Goal: Transaction & Acquisition: Download file/media

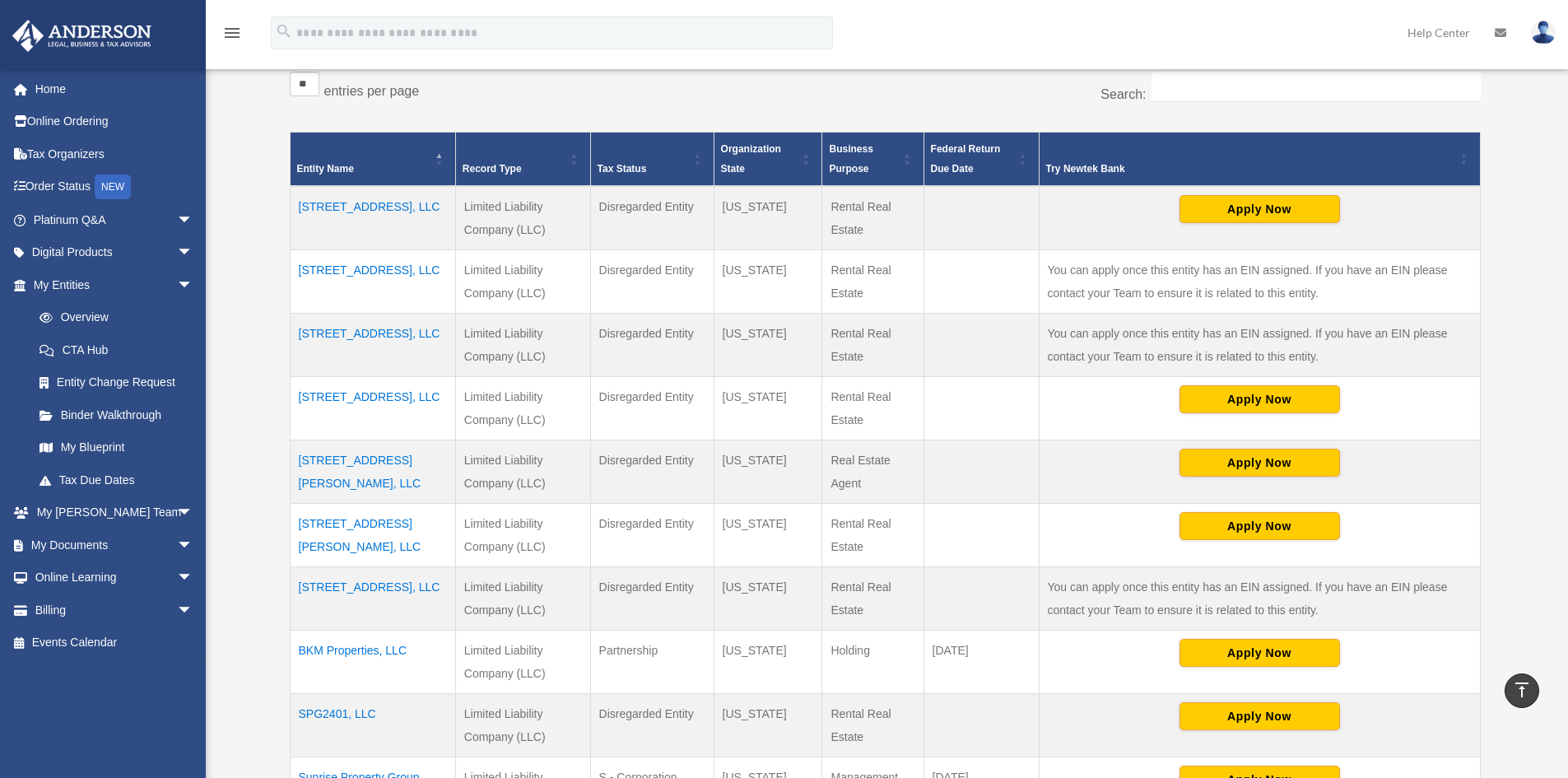
scroll to position [82, 0]
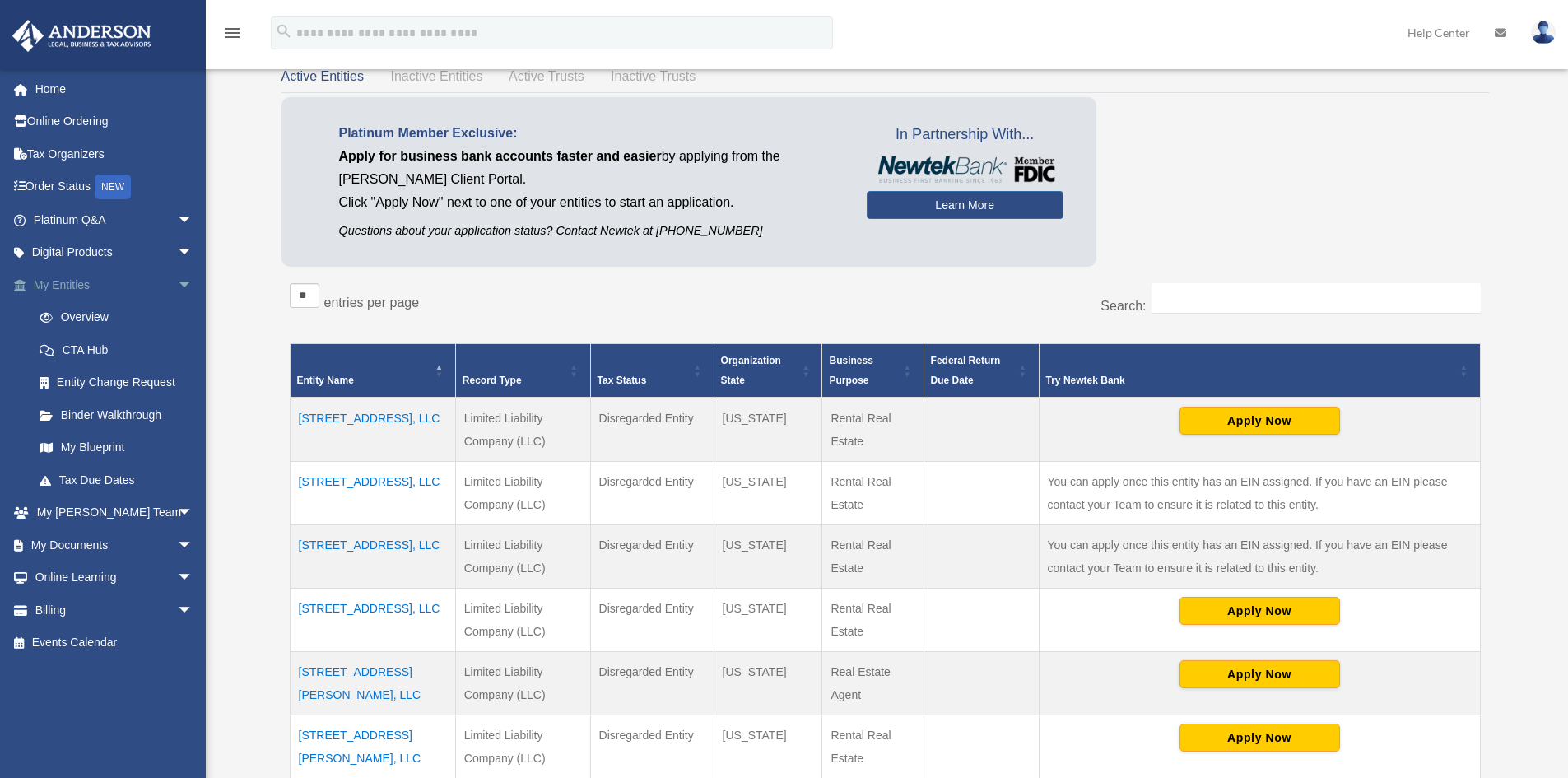
click at [61, 296] on link "My Entities arrow_drop_down" at bounding box center [115, 285] width 207 height 33
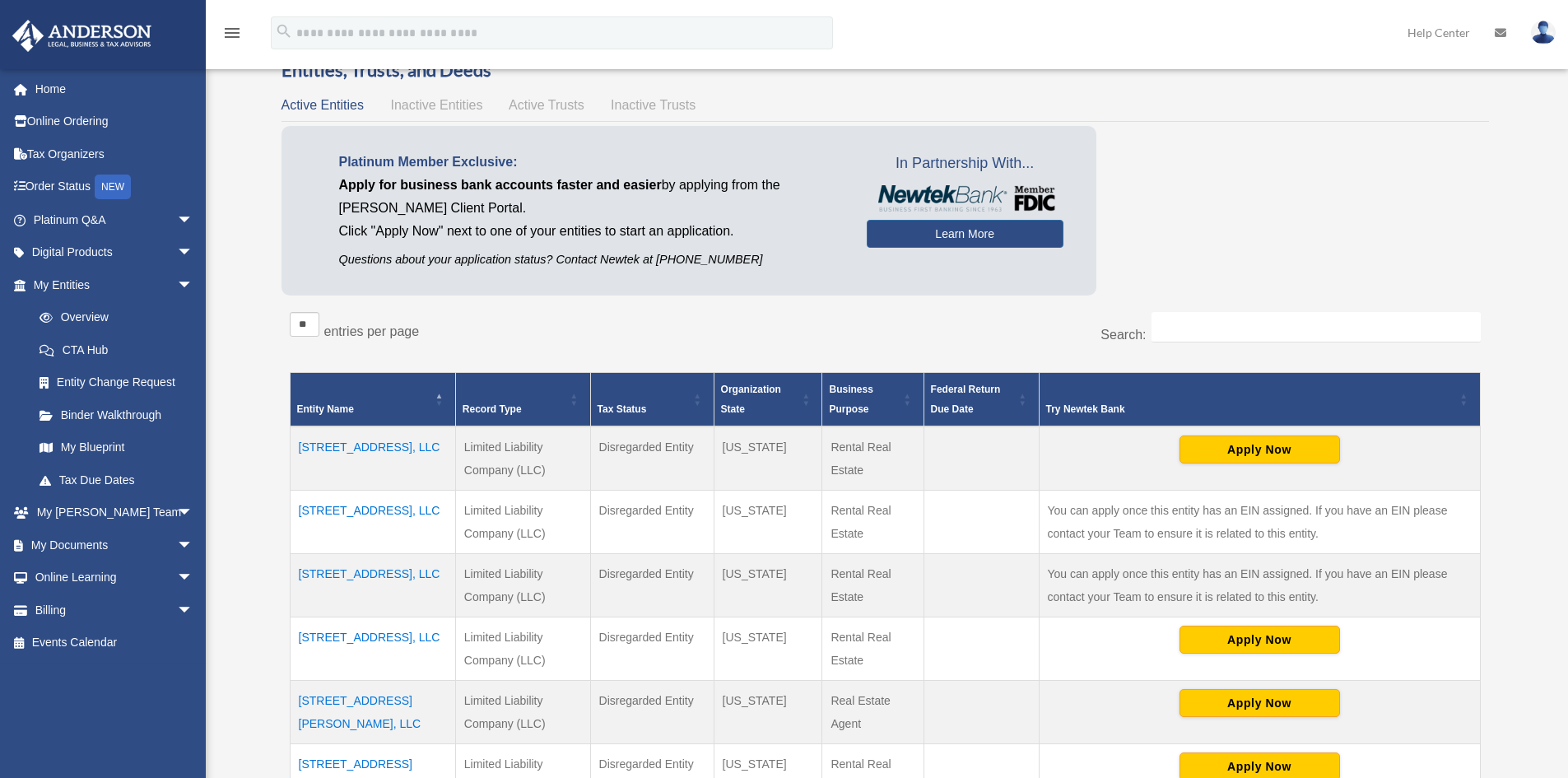
scroll to position [82, 0]
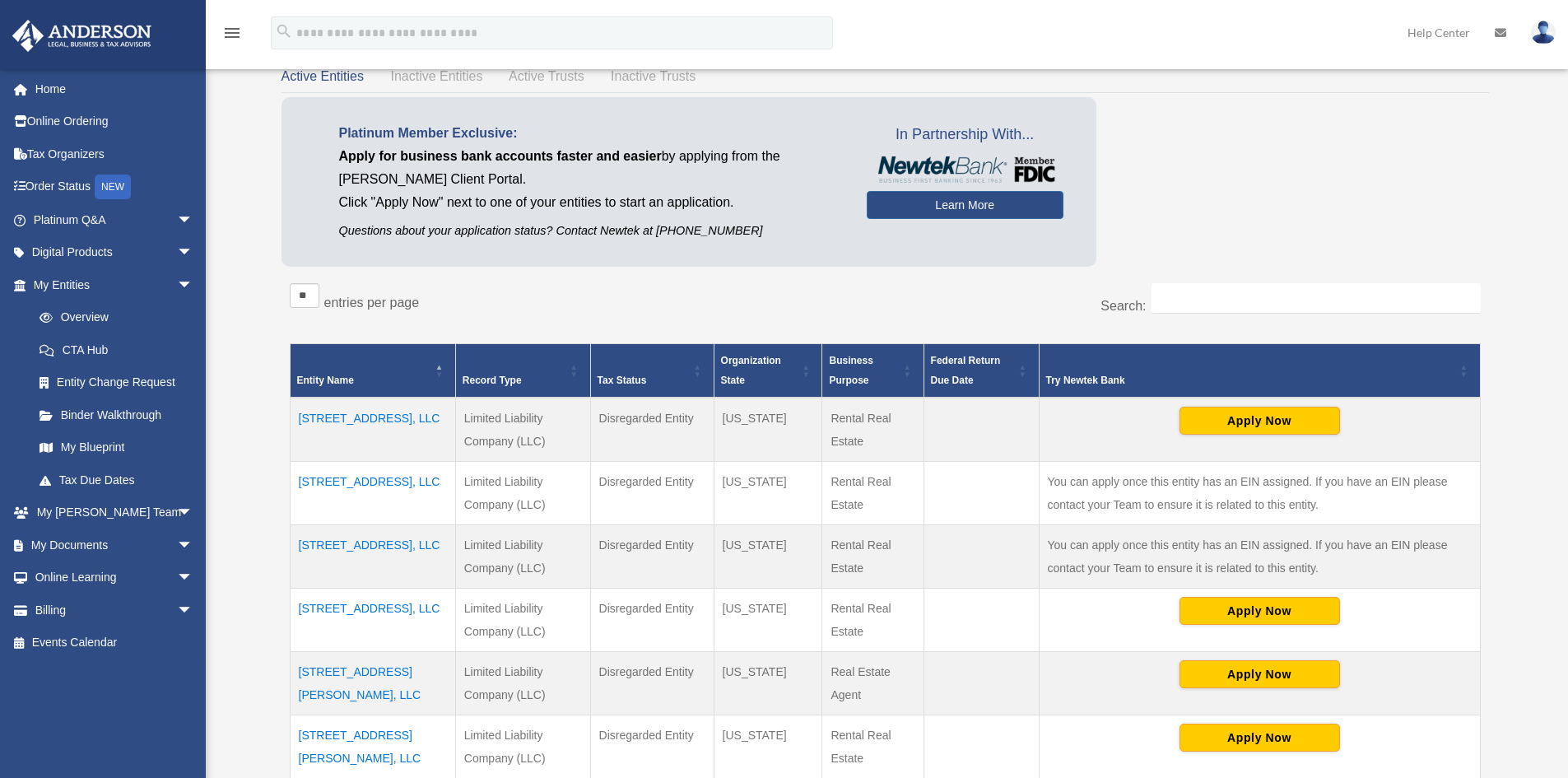
click at [376, 680] on td "[STREET_ADDRESS][PERSON_NAME], LLC" at bounding box center [372, 683] width 166 height 63
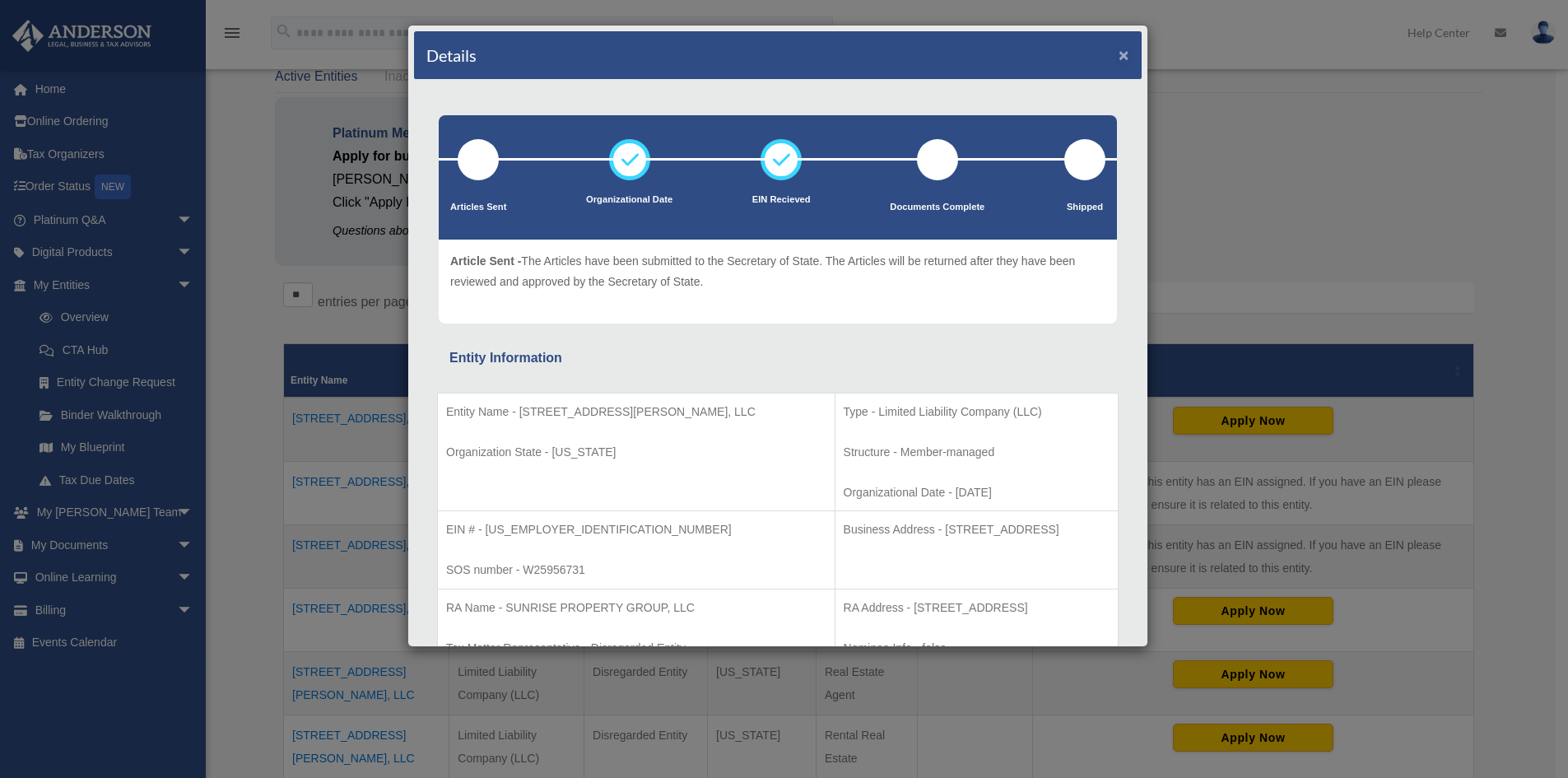
click at [1119, 55] on button "×" at bounding box center [1124, 55] width 11 height 17
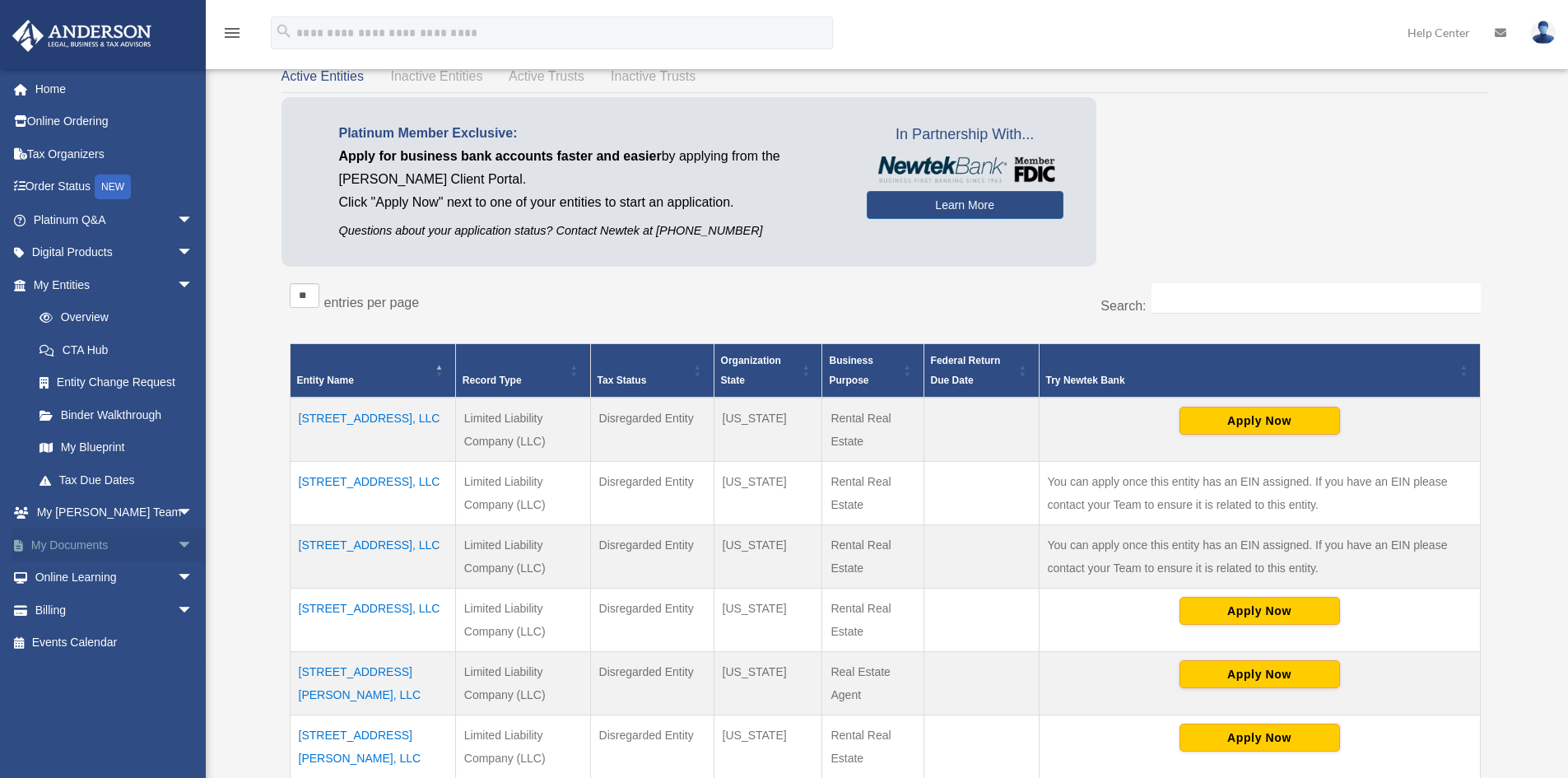
click at [177, 546] on span "arrow_drop_down" at bounding box center [193, 545] width 33 height 34
click at [67, 574] on link "Box" at bounding box center [121, 578] width 195 height 33
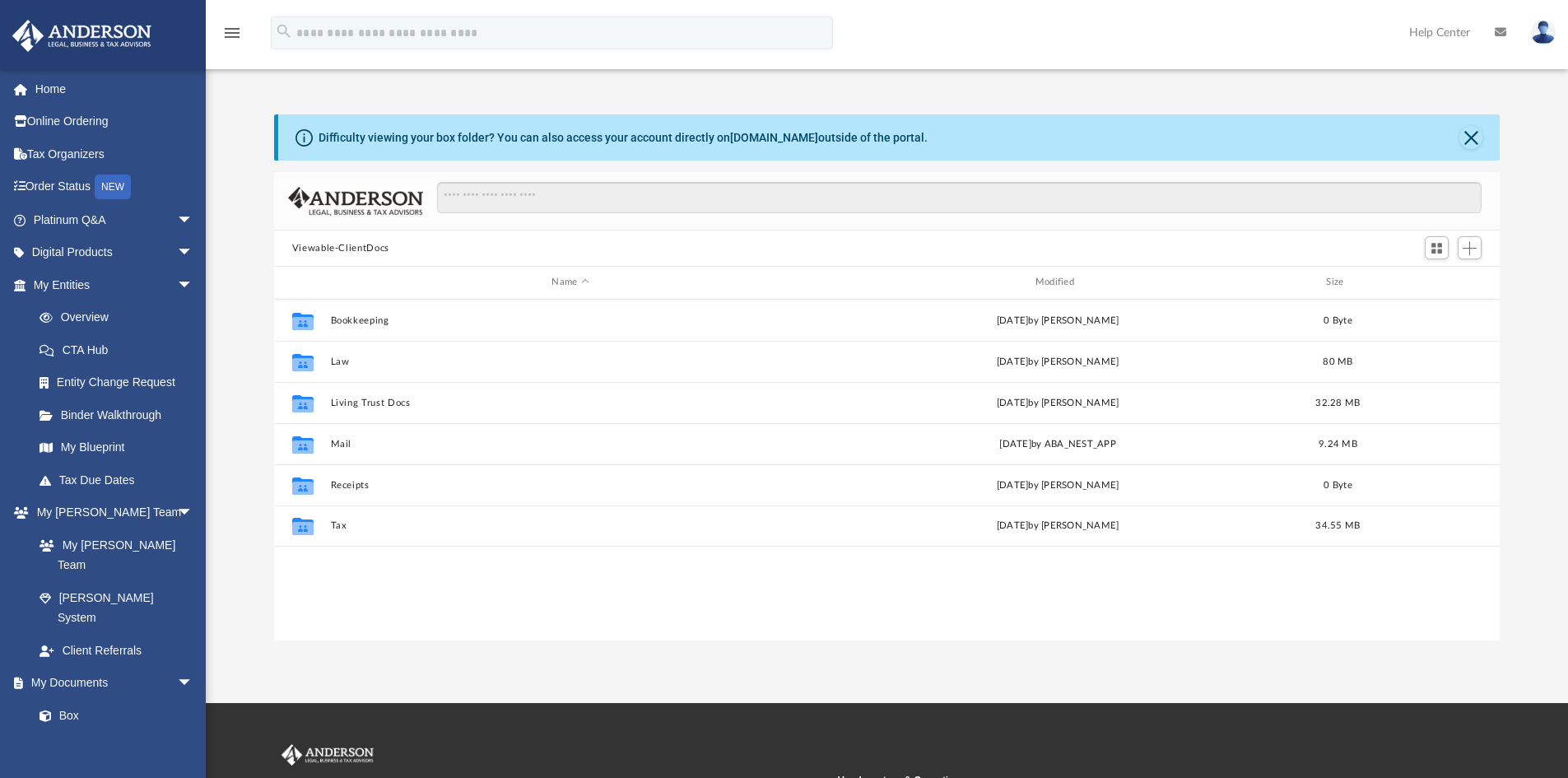
scroll to position [362, 1213]
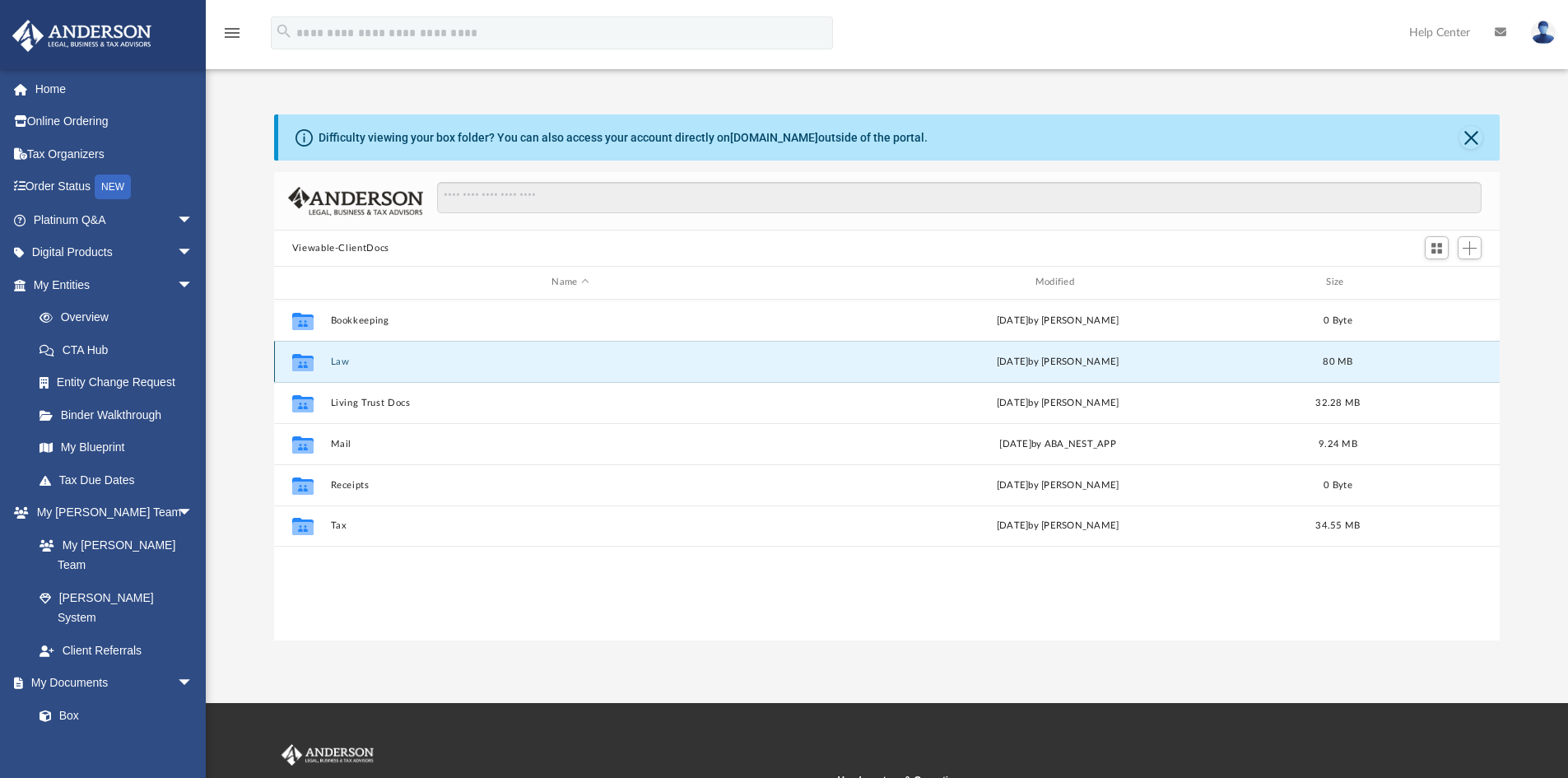
click at [340, 365] on button "Law" at bounding box center [570, 361] width 480 height 11
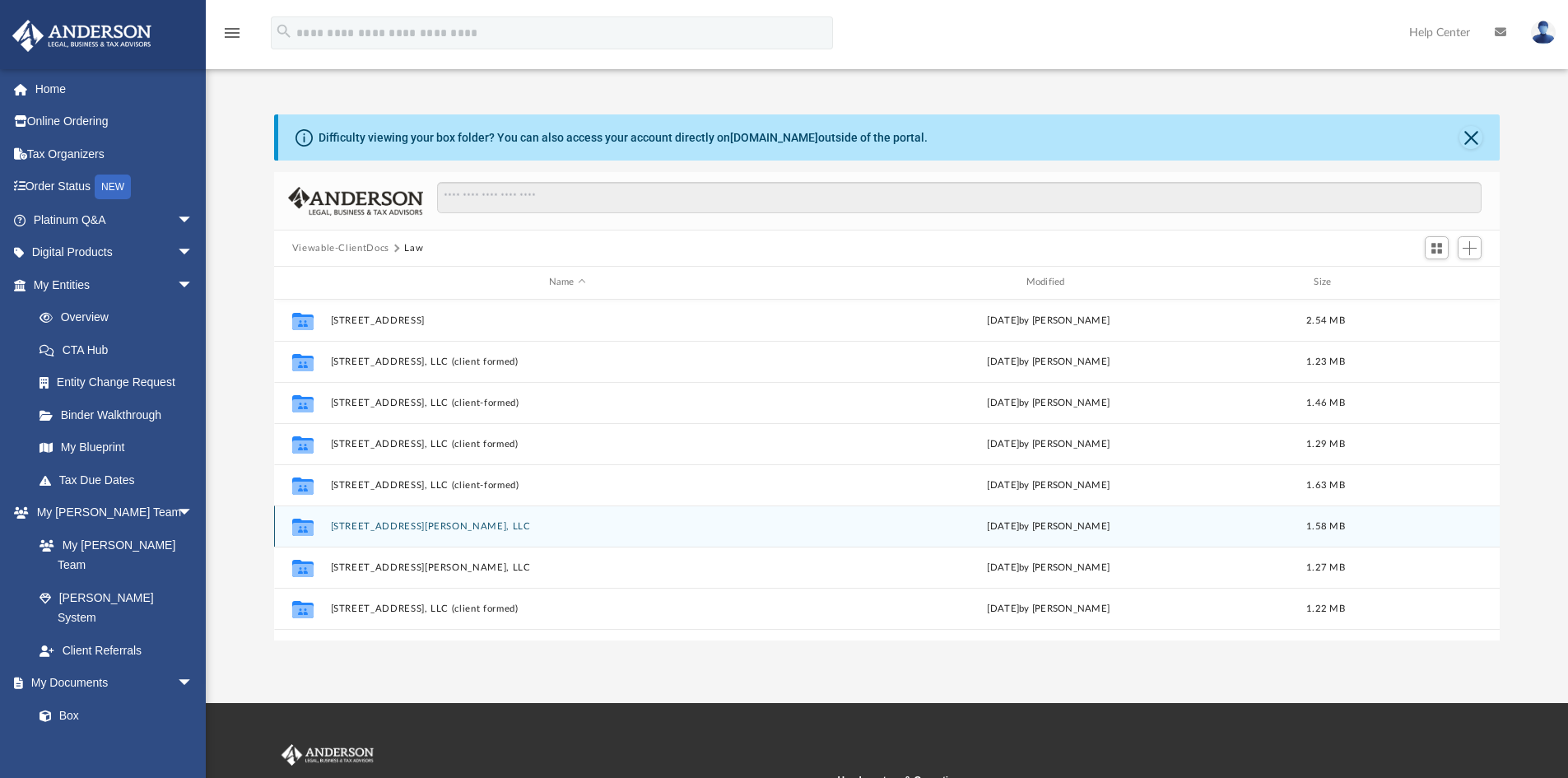
click at [424, 523] on button "2520 Bachman Valley Road, LLC" at bounding box center [567, 526] width 474 height 11
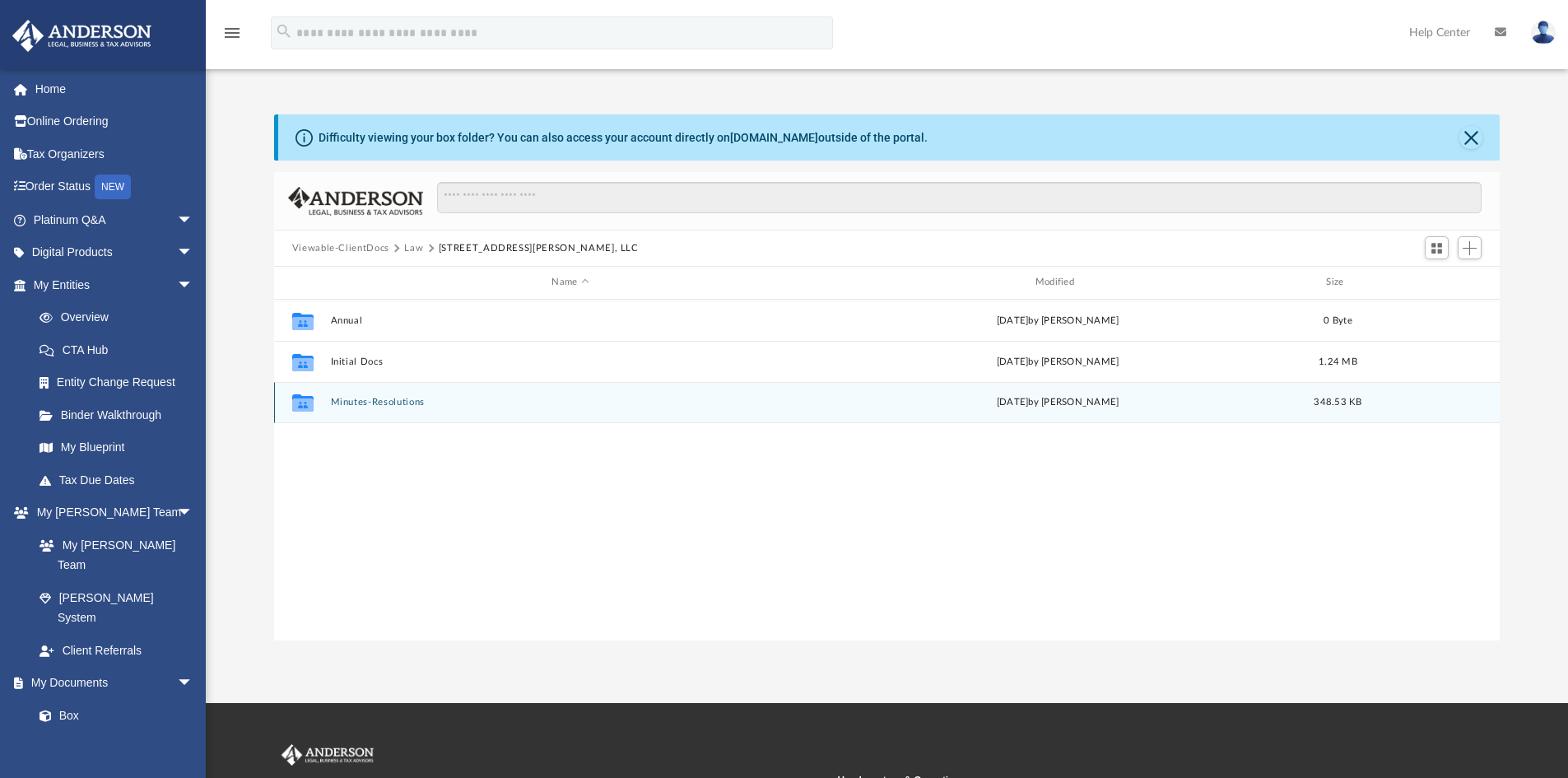
click at [394, 404] on button "Minutes-Resolutions" at bounding box center [570, 401] width 480 height 11
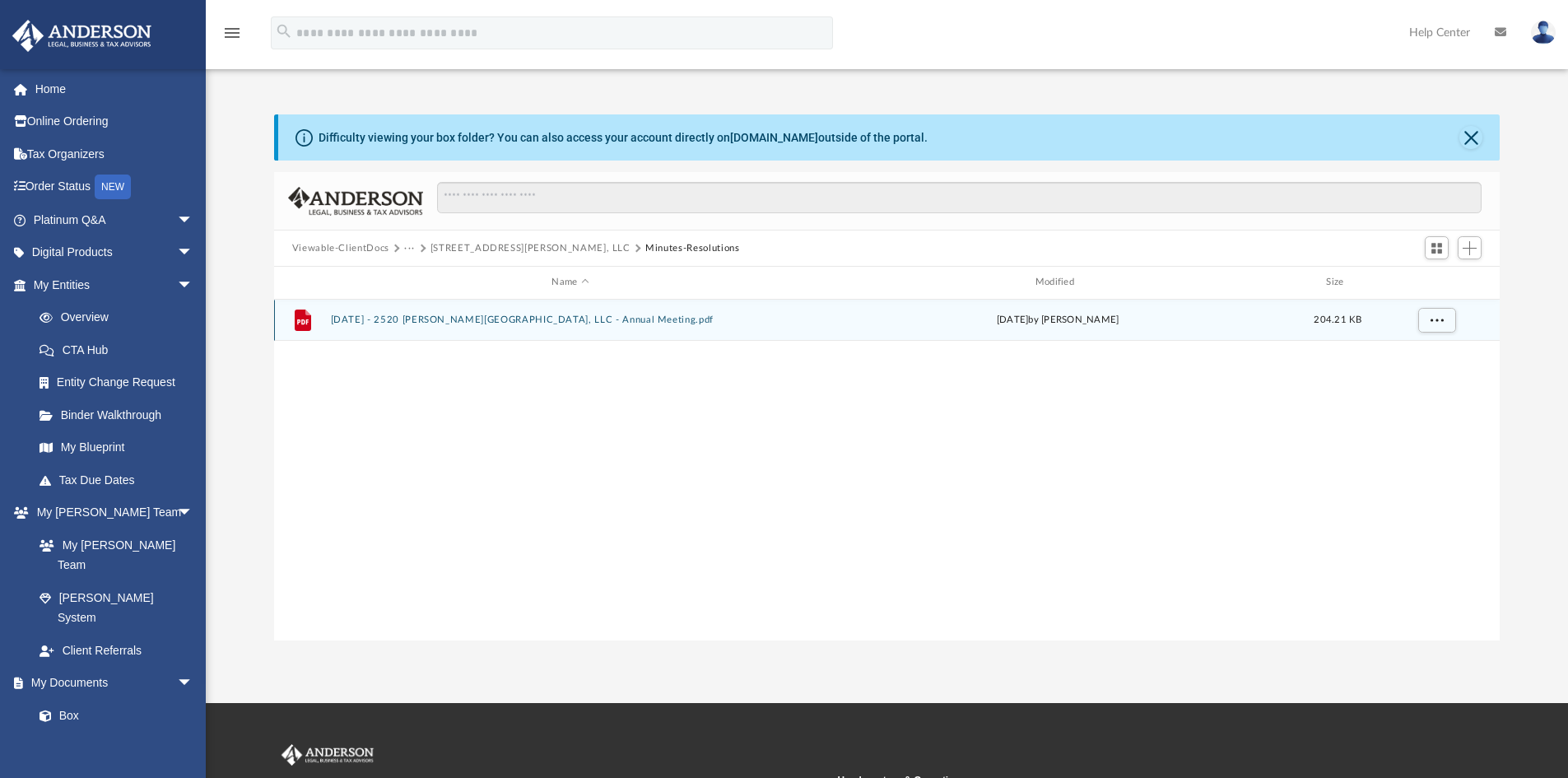
click at [412, 324] on button "2025.04.28 - 2520 BACHMAN VALLEY ROAD, LLC - Annual Meeting.pdf" at bounding box center [570, 319] width 480 height 11
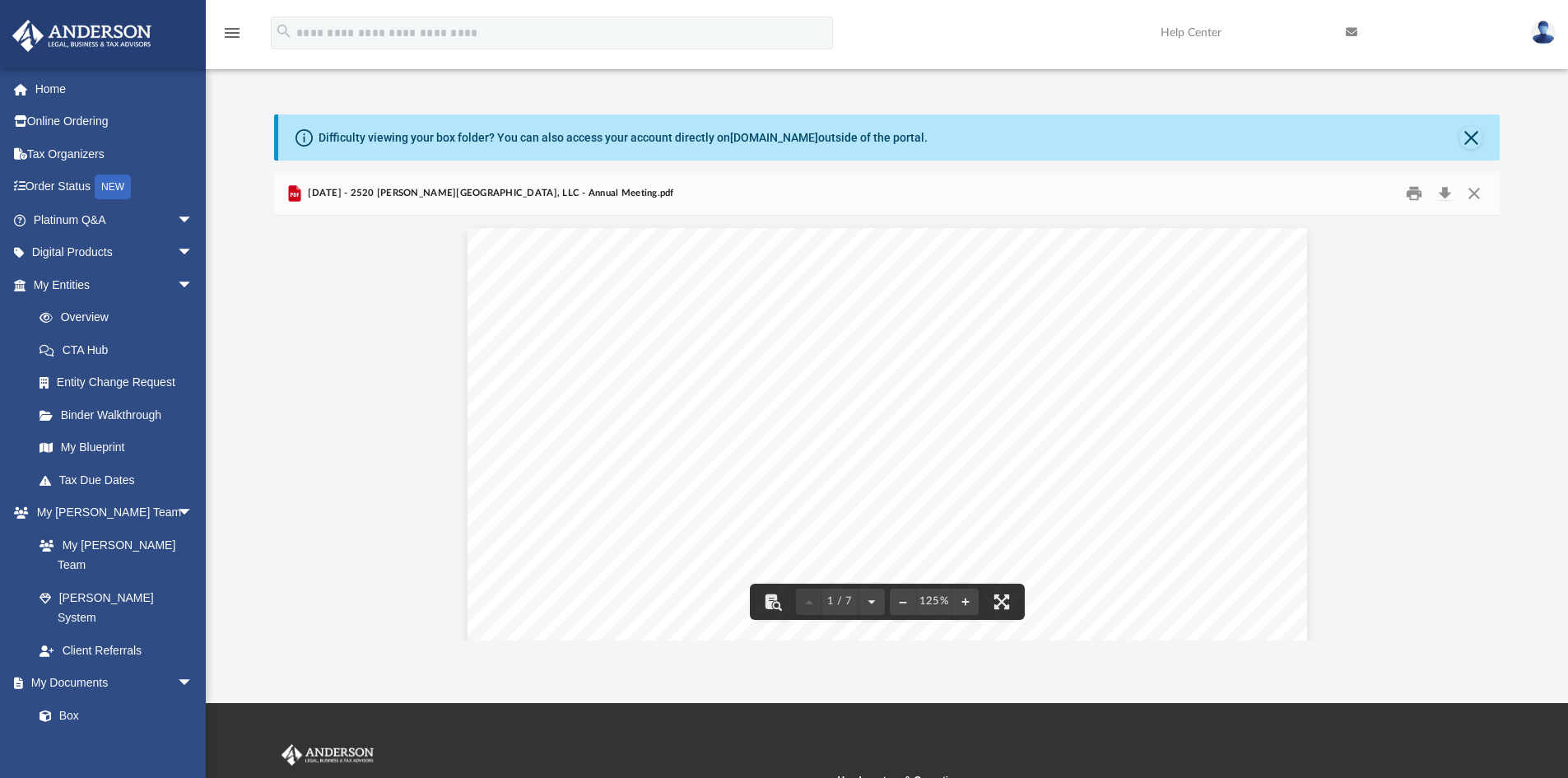
scroll to position [82, 0]
click at [1471, 137] on button "Close" at bounding box center [1470, 137] width 23 height 23
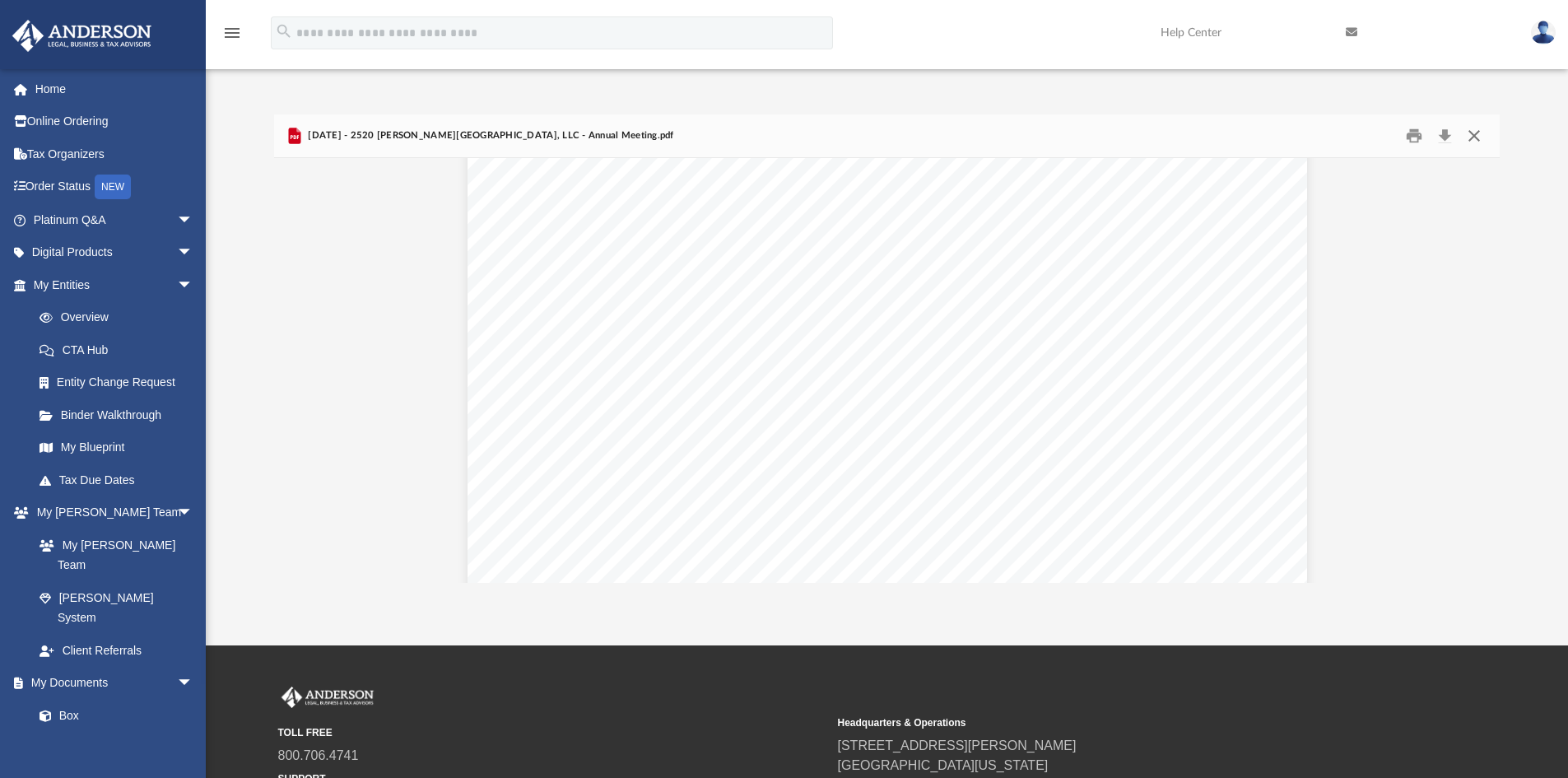
click at [1470, 138] on button "Close" at bounding box center [1473, 136] width 30 height 26
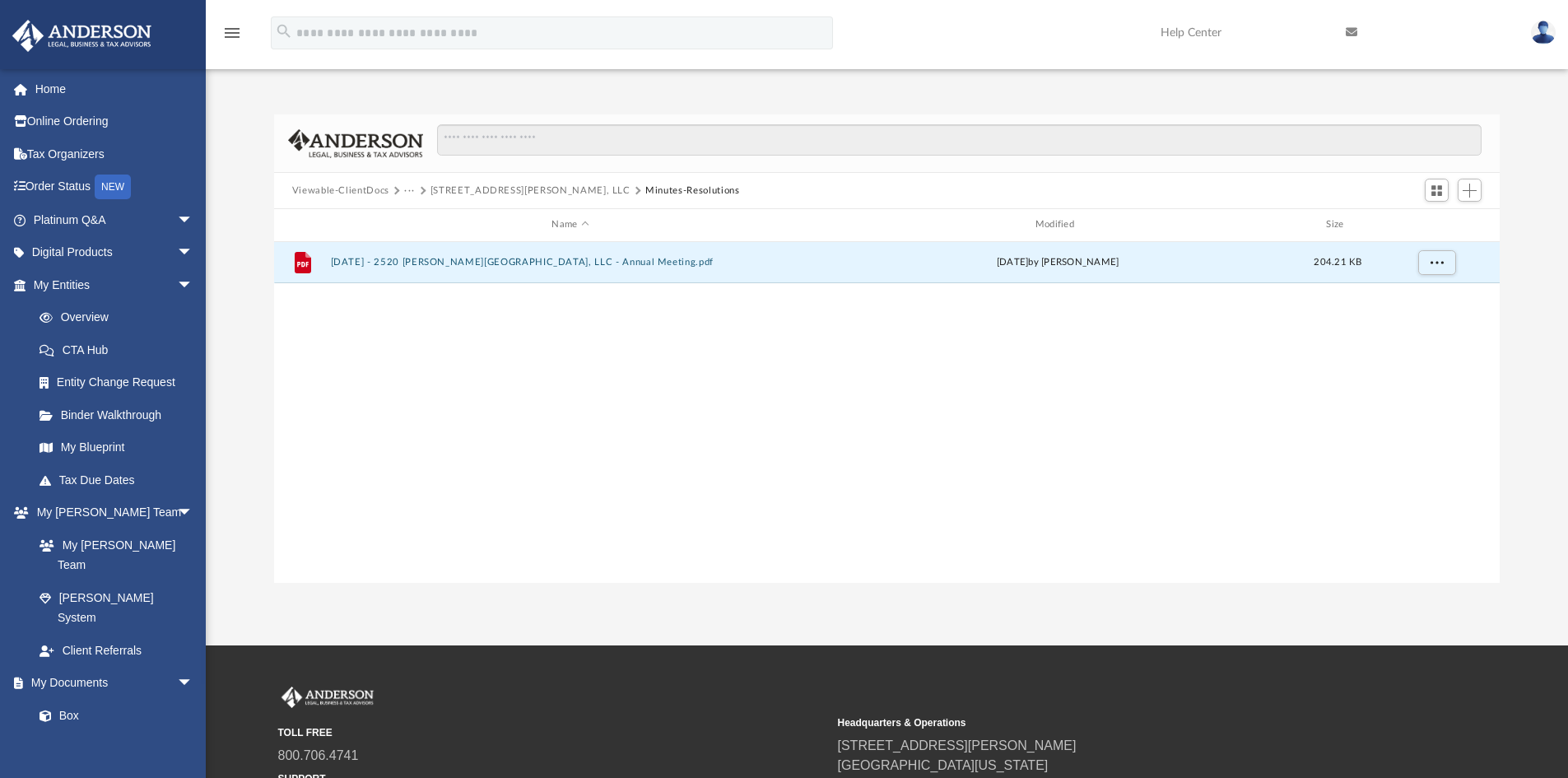
click at [545, 191] on button "2520 Bachman Valley Road, LLC" at bounding box center [530, 191] width 200 height 14
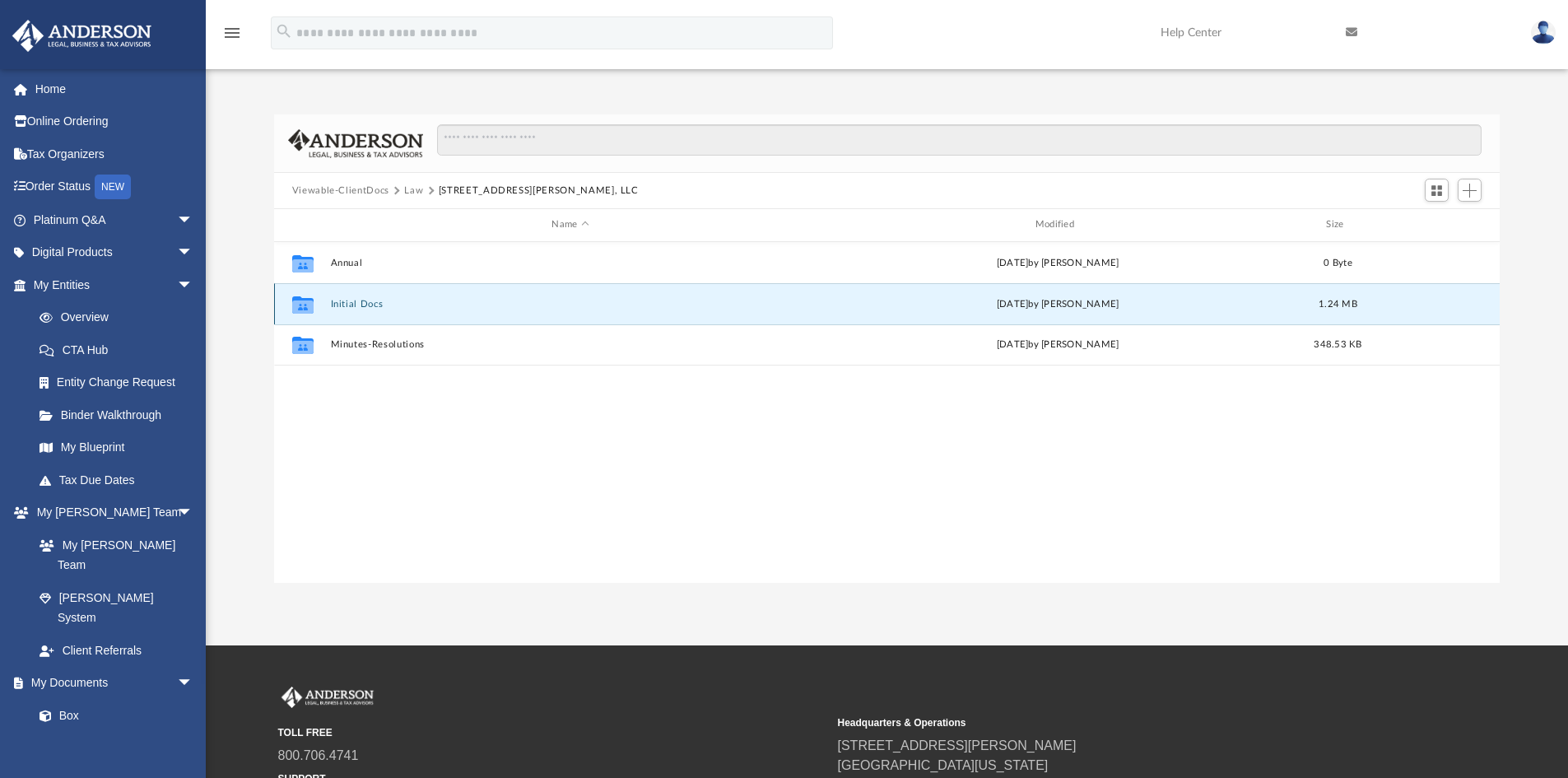
click at [377, 309] on button "Initial Docs" at bounding box center [570, 304] width 480 height 11
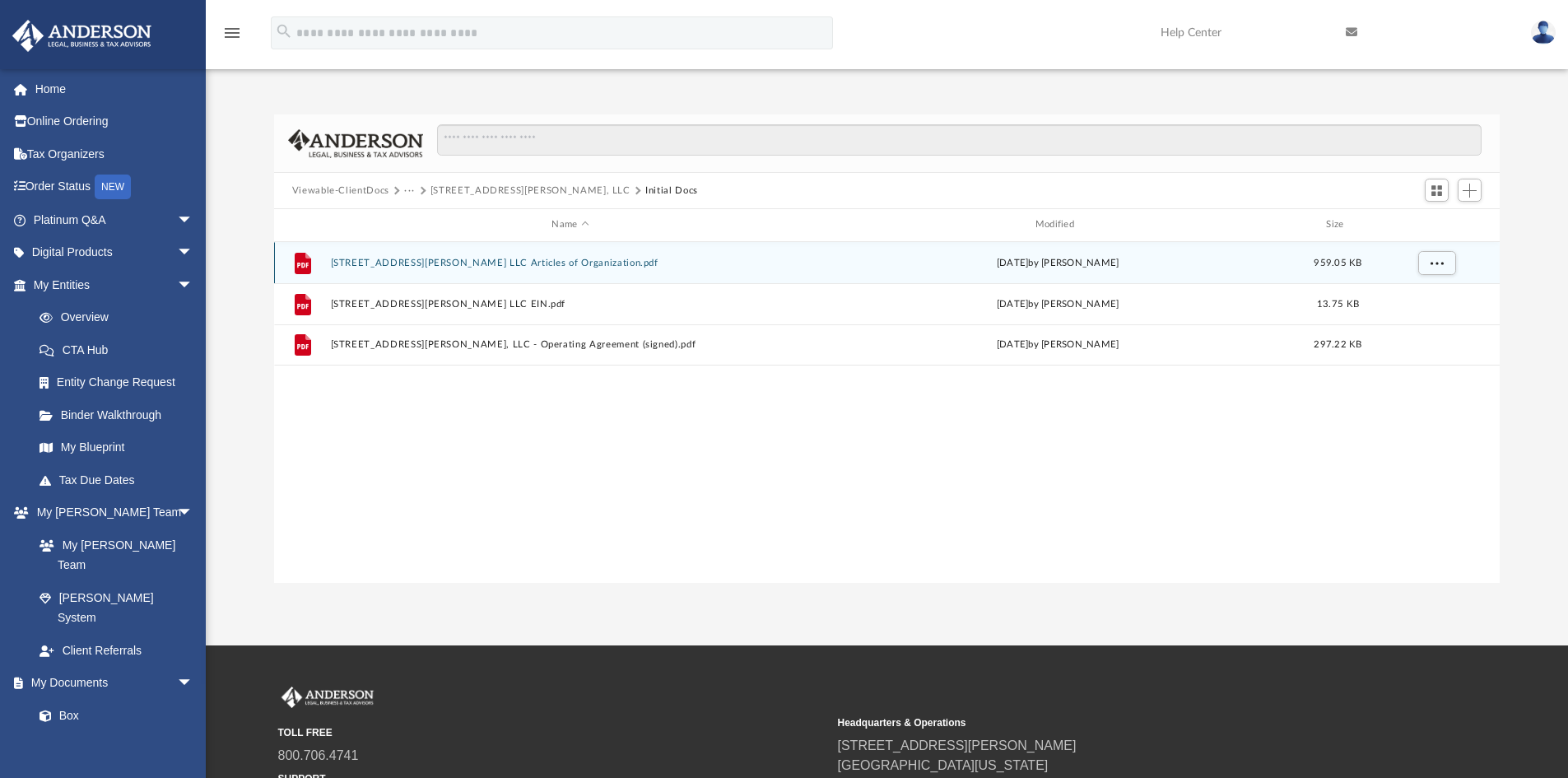
click at [515, 266] on button "2520 Bachman Valley Road LLC Articles of Organization.pdf" at bounding box center [570, 263] width 480 height 11
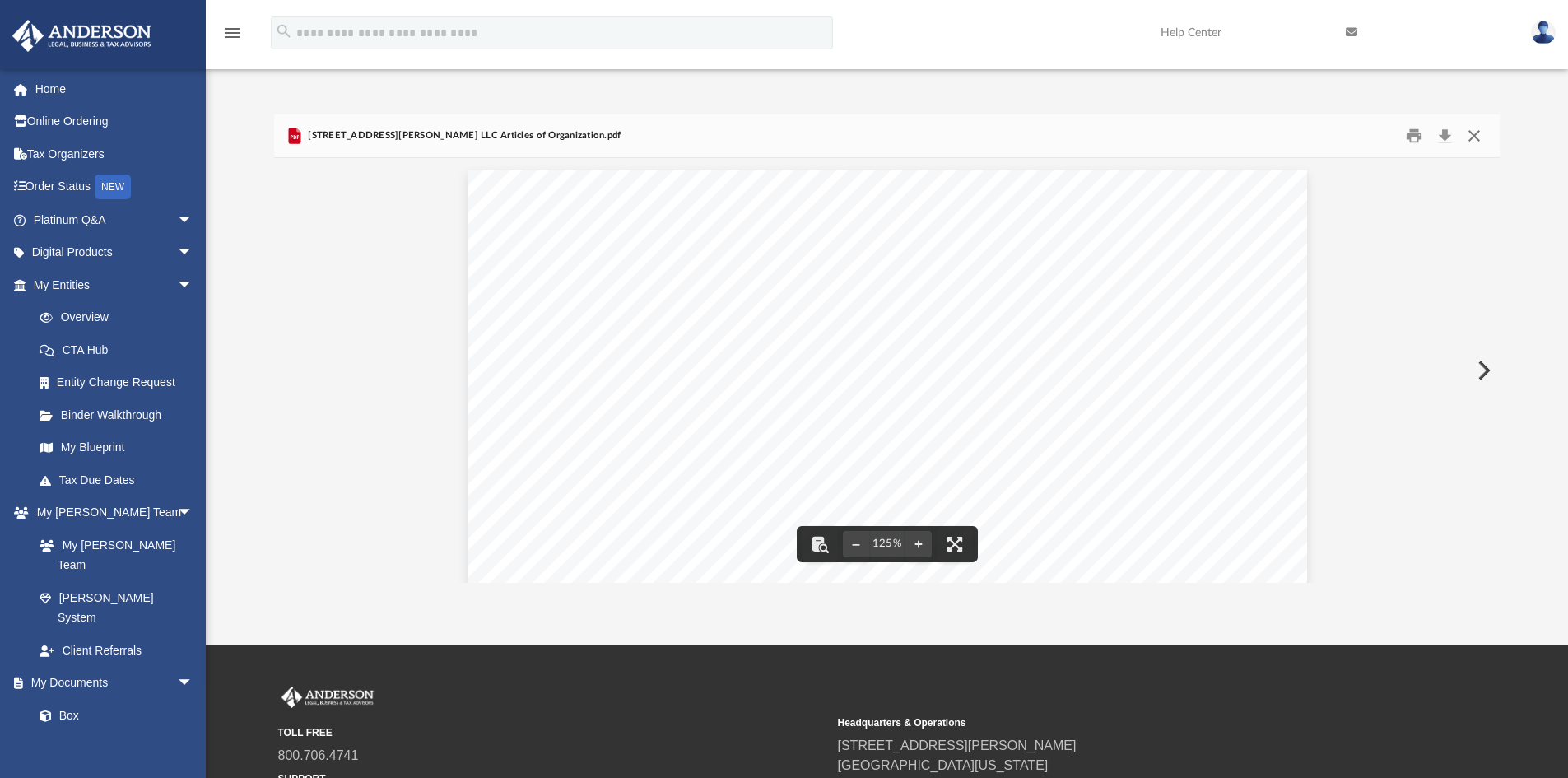
click at [1468, 143] on button "Close" at bounding box center [1473, 136] width 30 height 26
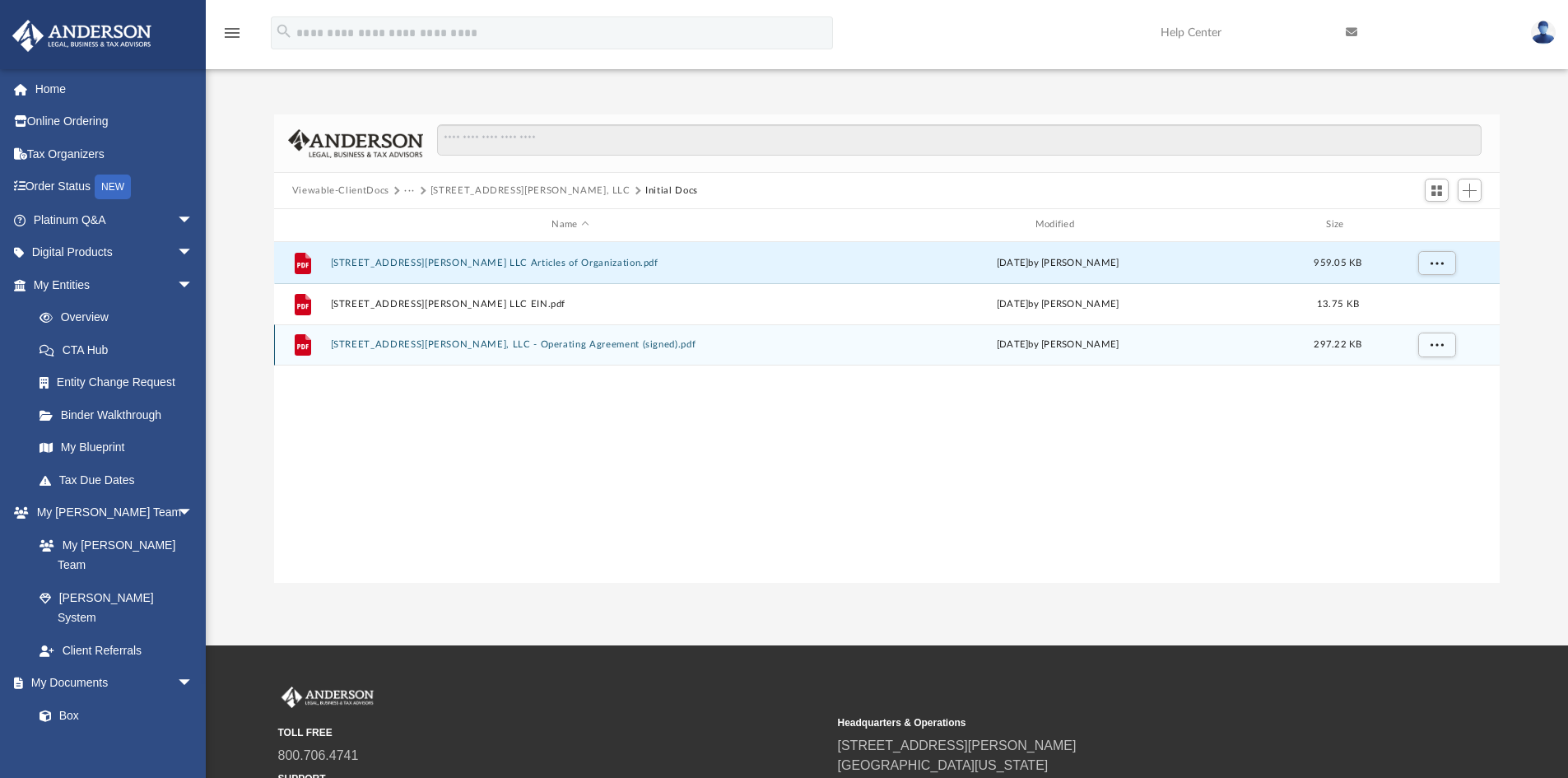
click at [557, 344] on button "2520 Bachman Valley Road, LLC - Operating Agreement (signed).pdf" at bounding box center [570, 344] width 480 height 11
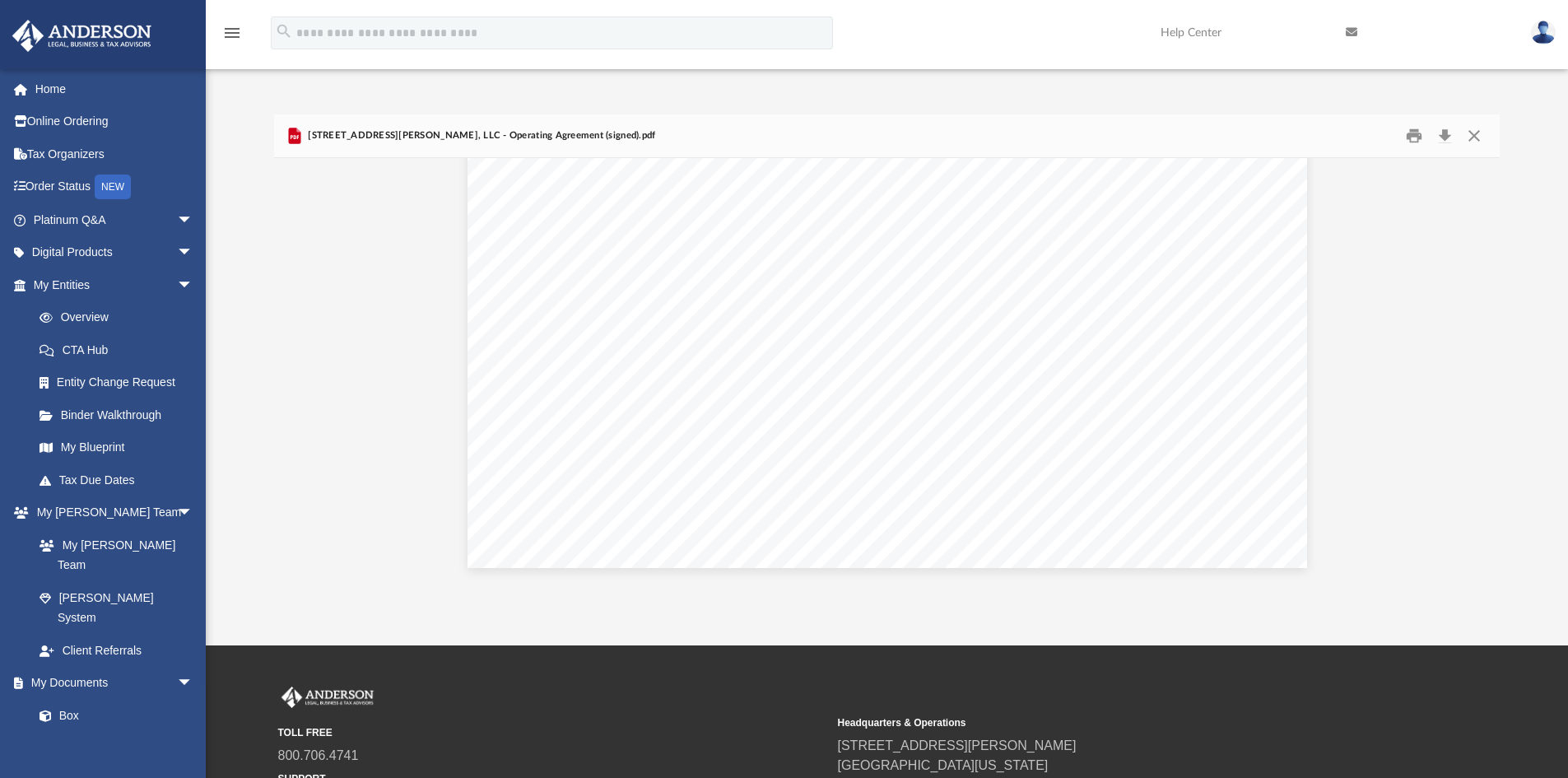
scroll to position [1811, 0]
click at [1480, 131] on button "Close" at bounding box center [1473, 136] width 30 height 26
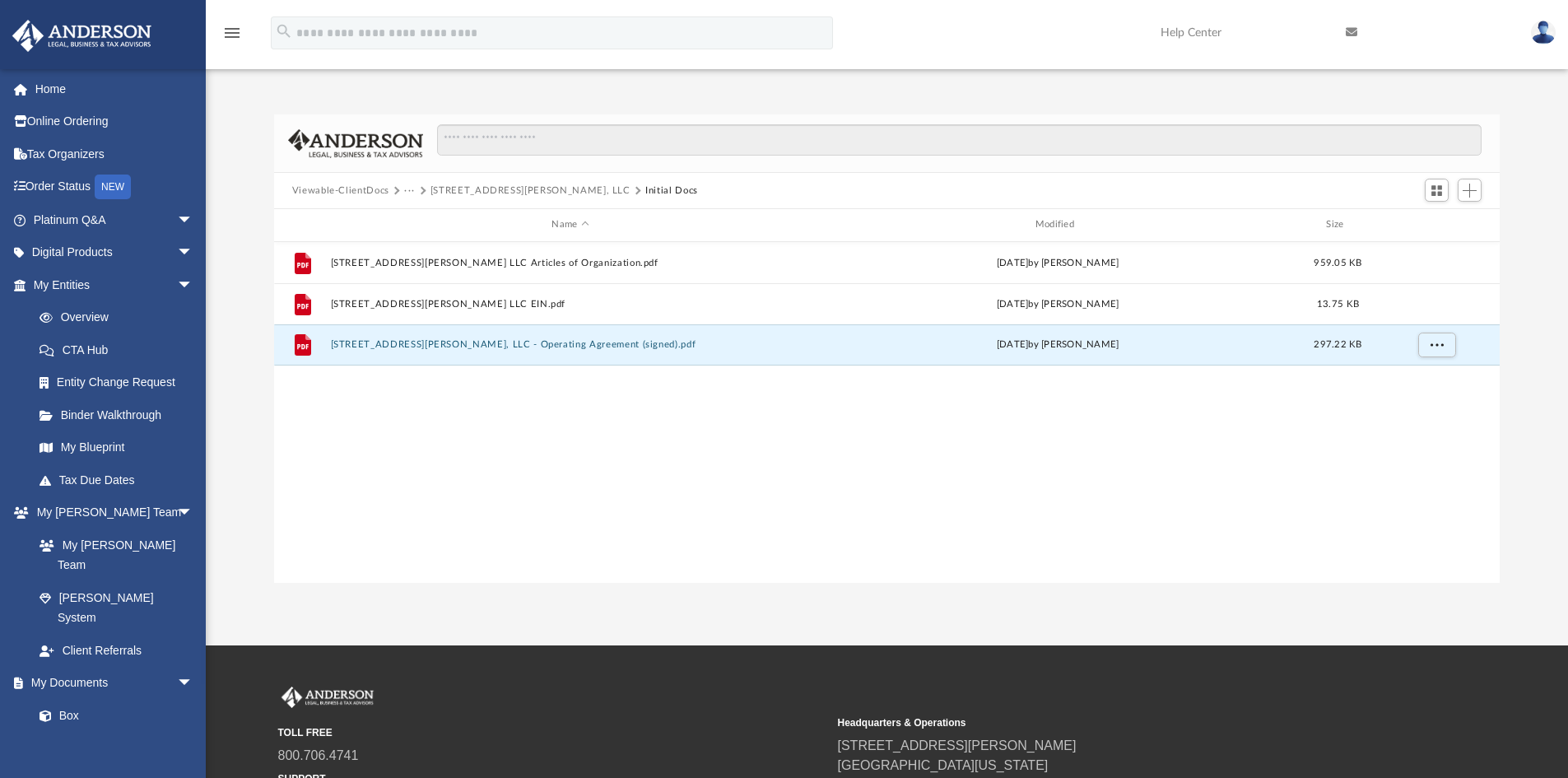
click at [453, 194] on button "2520 Bachman Valley Road, LLC" at bounding box center [530, 191] width 200 height 14
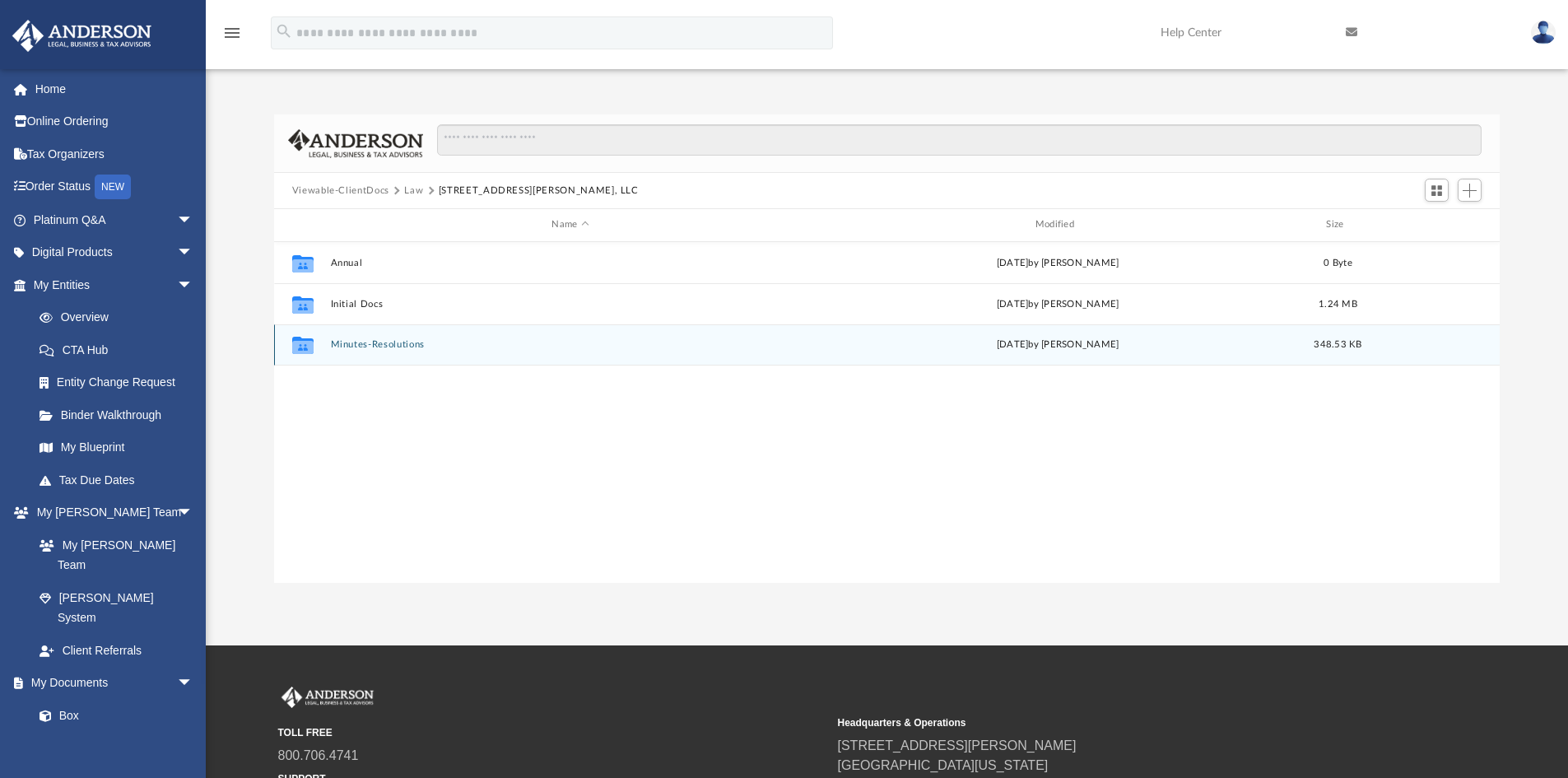
click at [410, 348] on button "Minutes-Resolutions" at bounding box center [570, 344] width 480 height 11
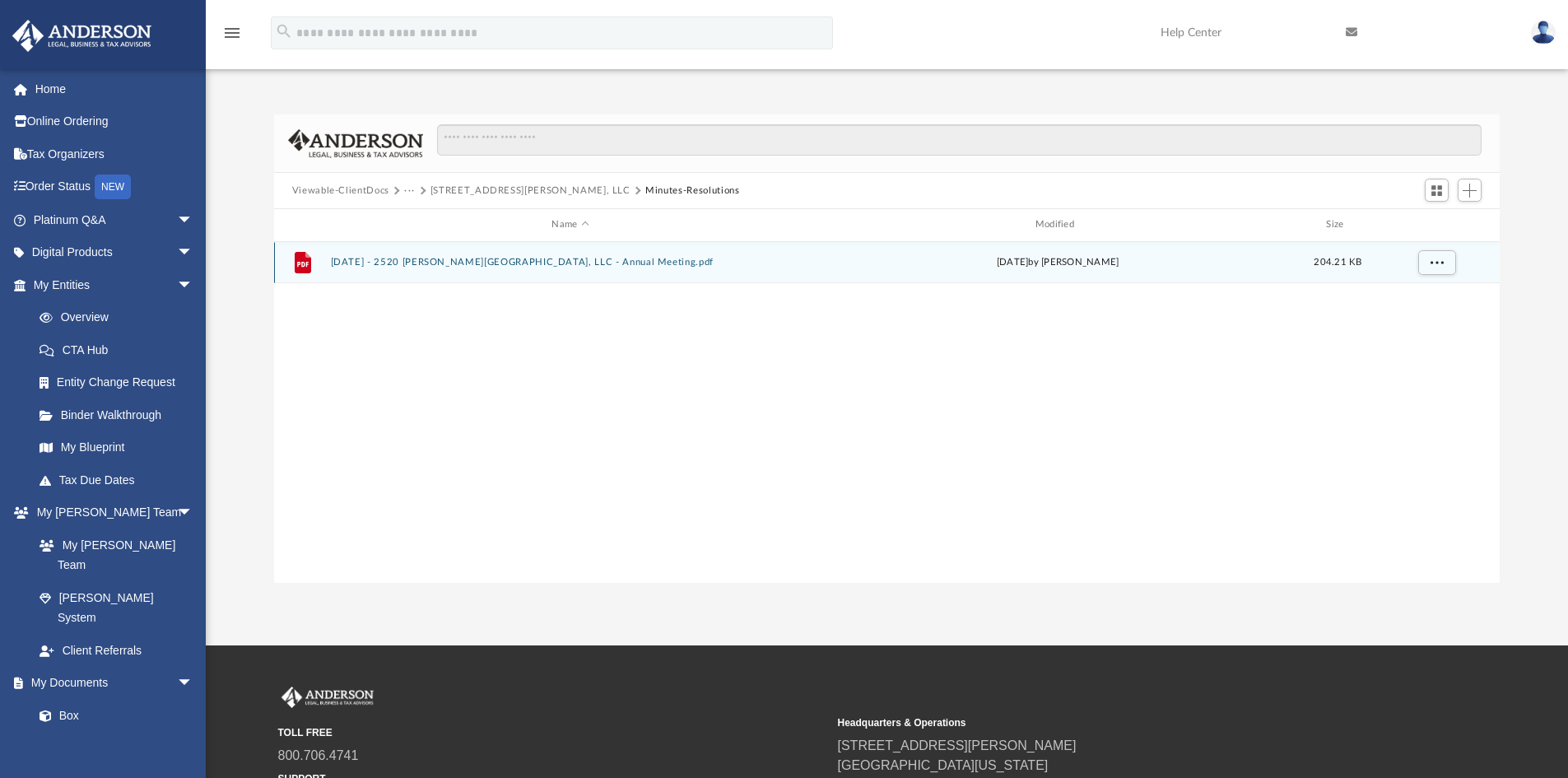
click at [456, 261] on button "2025.04.28 - 2520 BACHMAN VALLEY ROAD, LLC - Annual Meeting.pdf" at bounding box center [570, 262] width 480 height 11
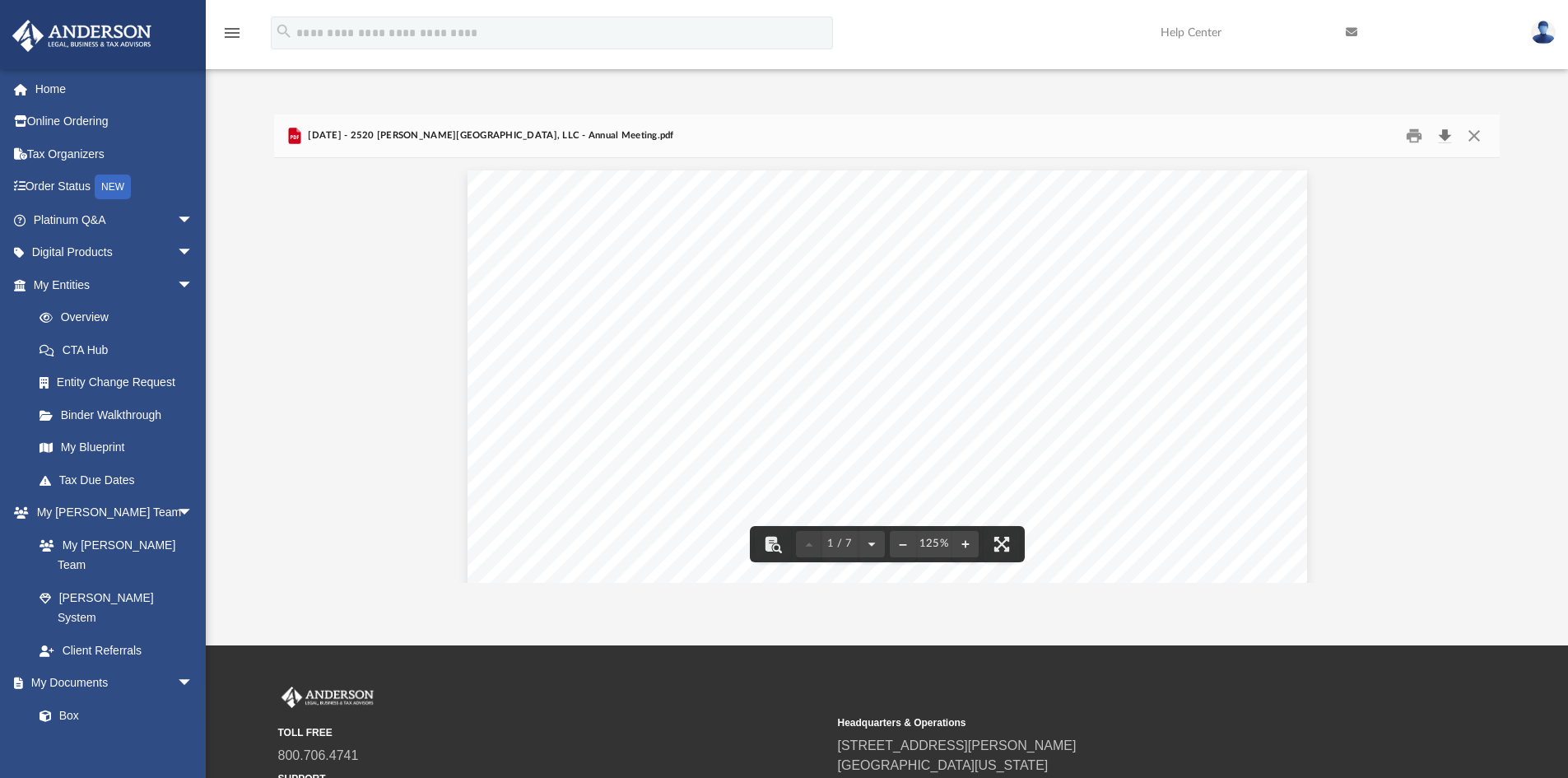
click at [1441, 137] on button "Download" at bounding box center [1443, 136] width 30 height 26
